Goal: Check status

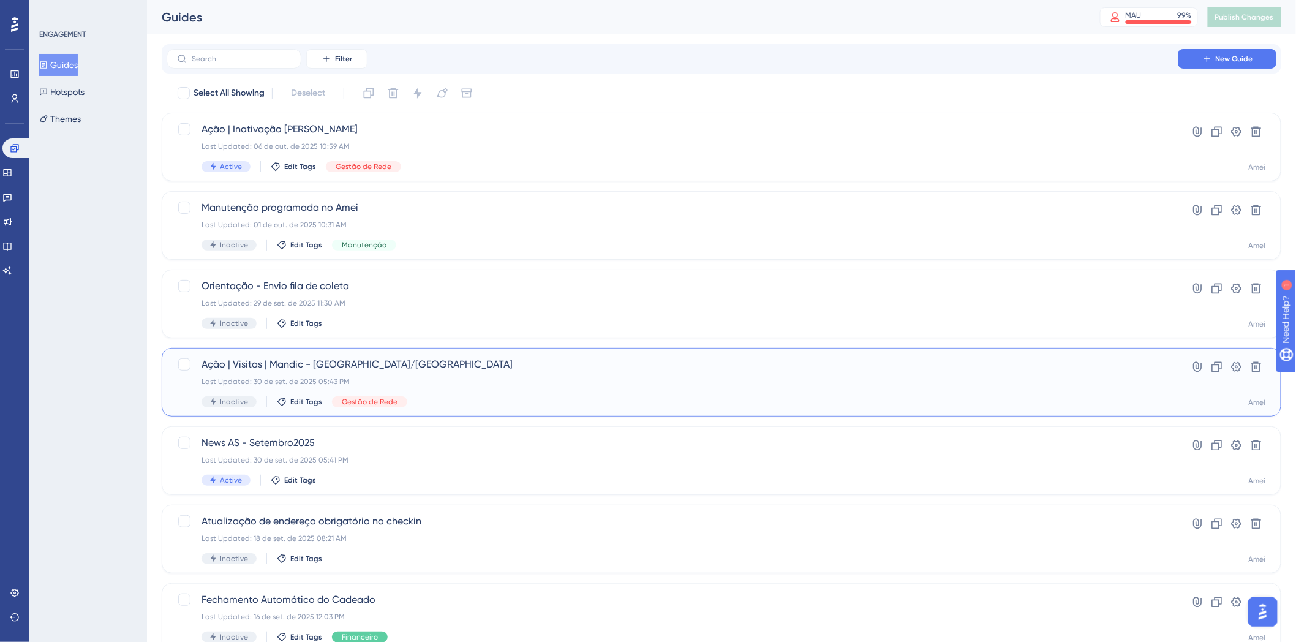
click at [552, 370] on span "Ação | Visitas | Mandic - [GEOGRAPHIC_DATA]/[GEOGRAPHIC_DATA]" at bounding box center [673, 364] width 942 height 15
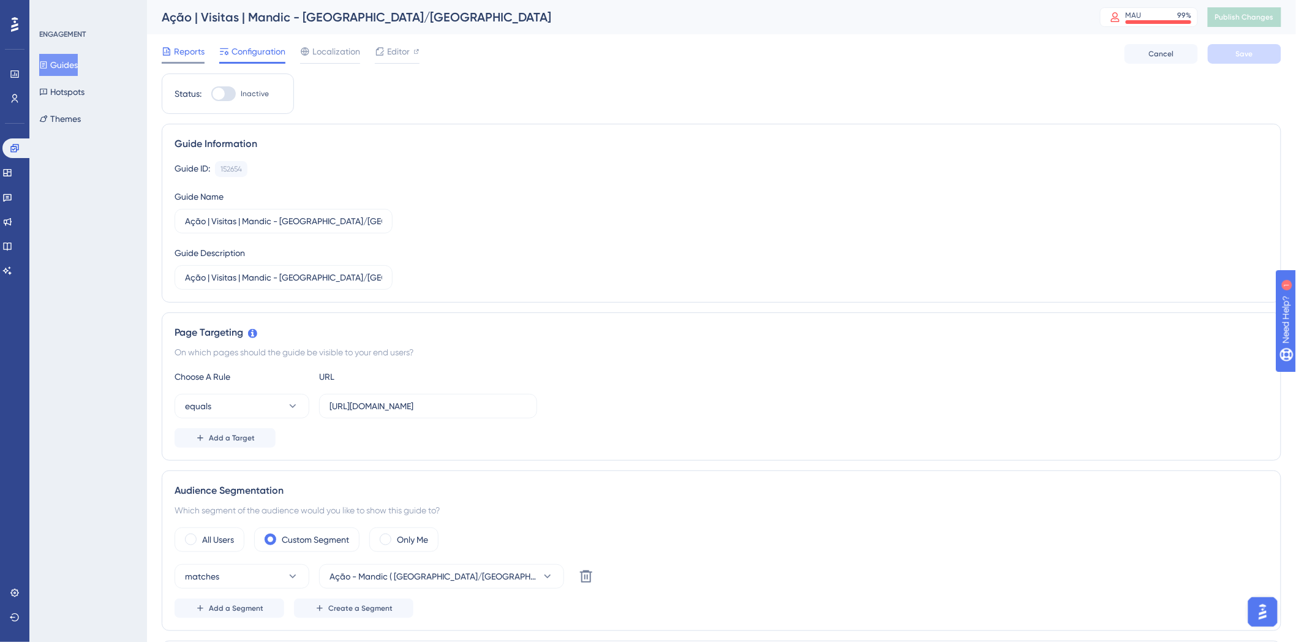
click at [190, 59] on div "Reports" at bounding box center [183, 54] width 43 height 20
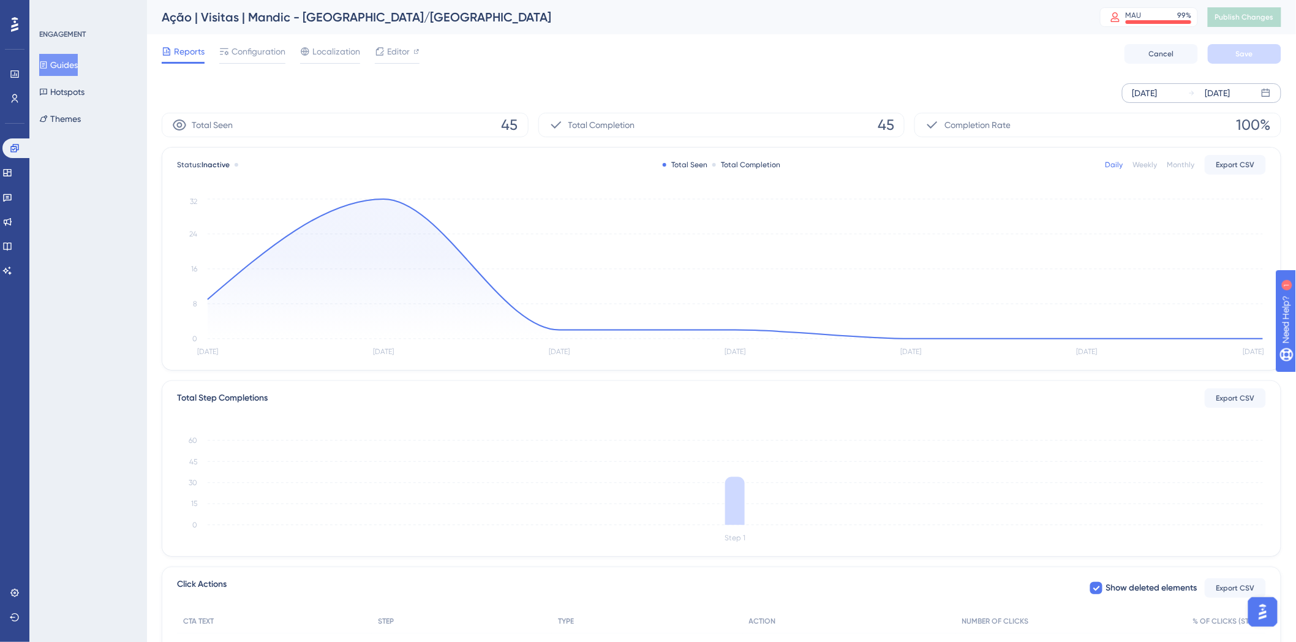
click at [1158, 96] on div "[DATE]" at bounding box center [1144, 93] width 25 height 15
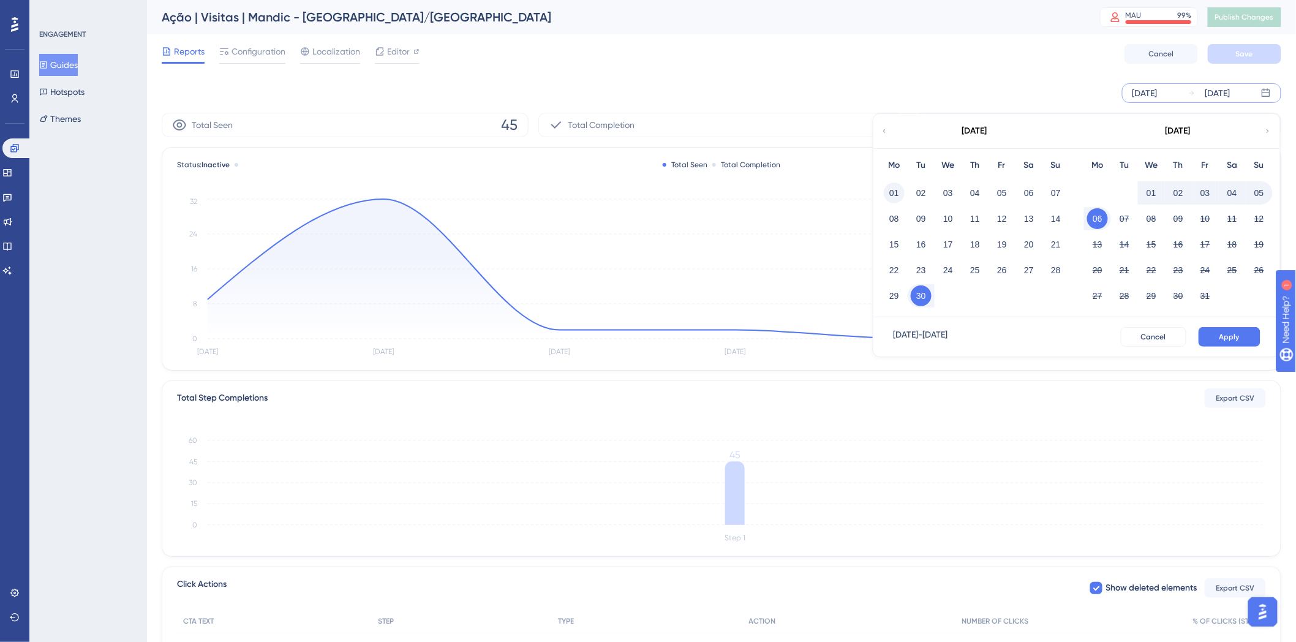
click at [891, 194] on button "01" at bounding box center [894, 193] width 21 height 21
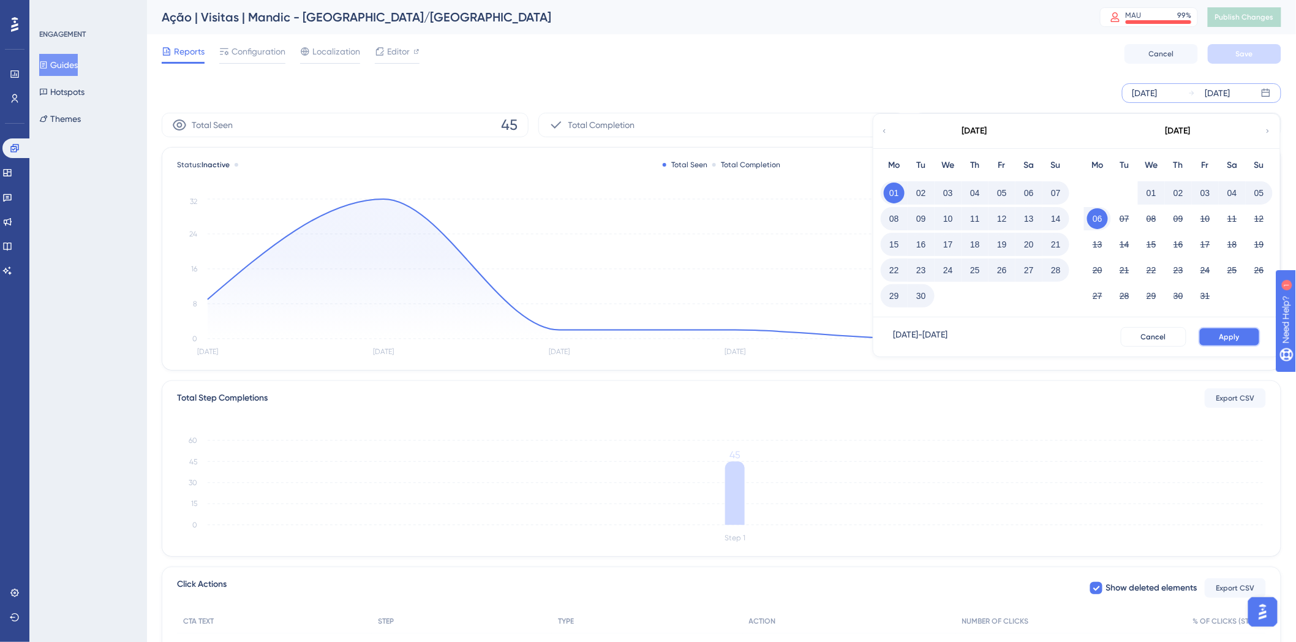
click at [1209, 338] on button "Apply" at bounding box center [1230, 337] width 62 height 20
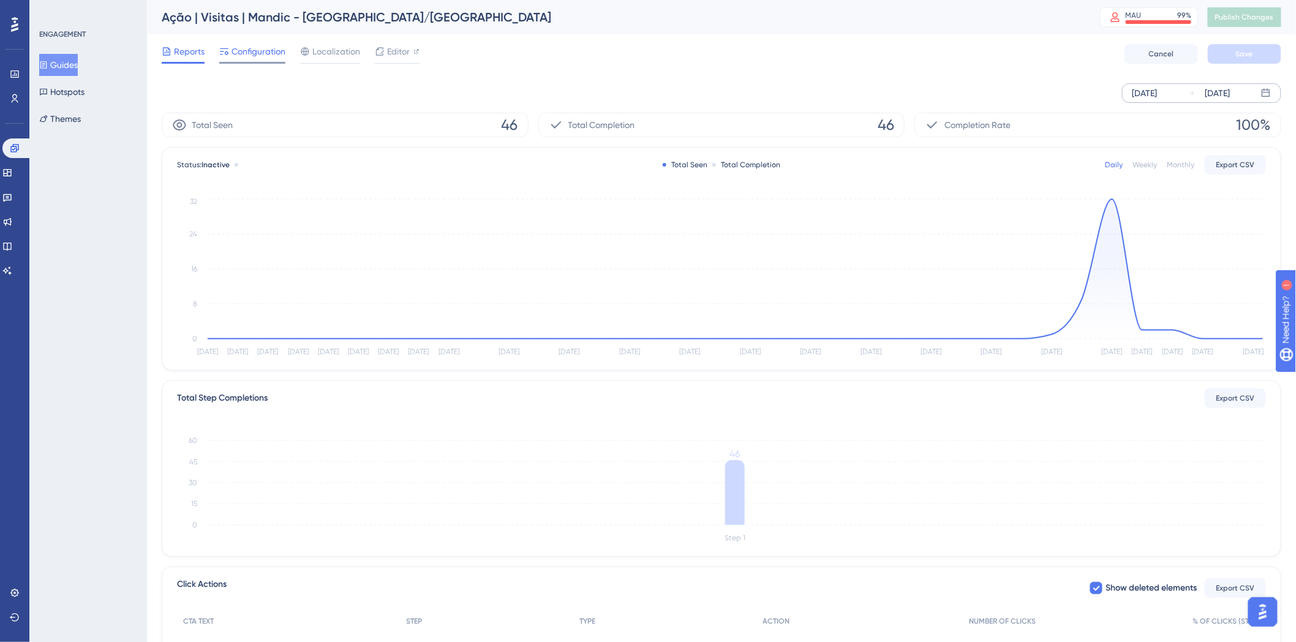
click at [246, 48] on span "Configuration" at bounding box center [259, 51] width 54 height 15
